Goal: Browse casually

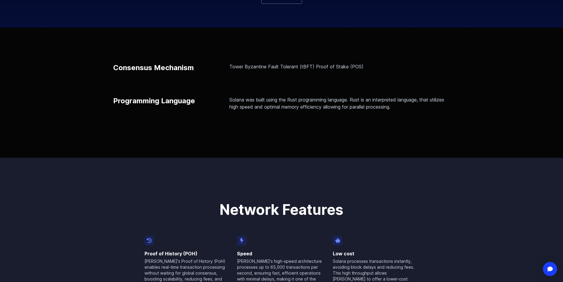
scroll to position [177, 0]
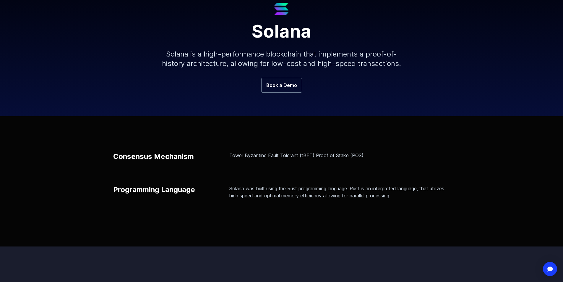
scroll to position [89, 0]
